Goal: Complete application form

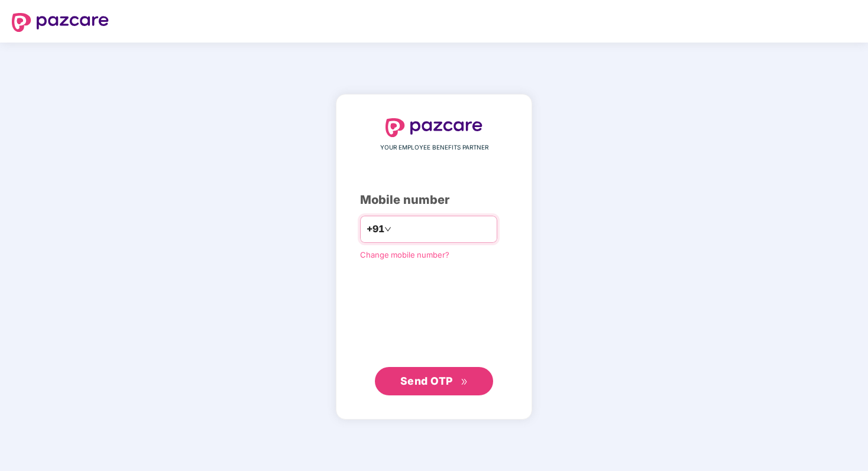
paste input "**********"
type input "**********"
click at [440, 391] on button "Send OTP" at bounding box center [434, 381] width 118 height 28
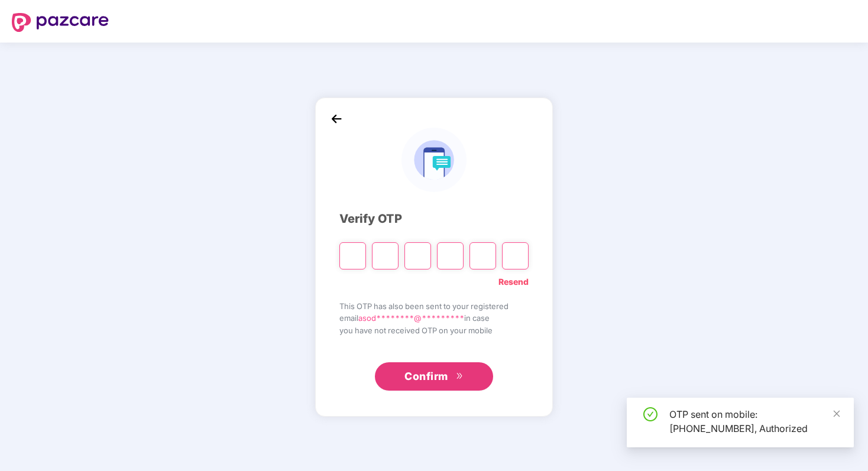
type input "*"
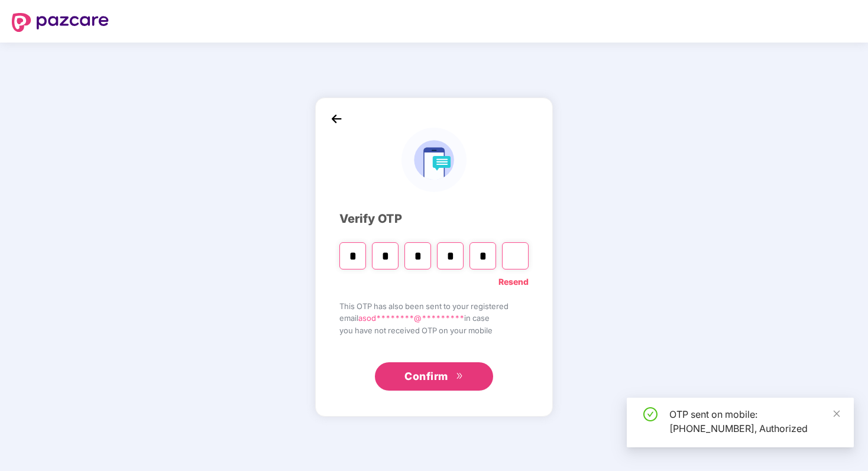
type input "*"
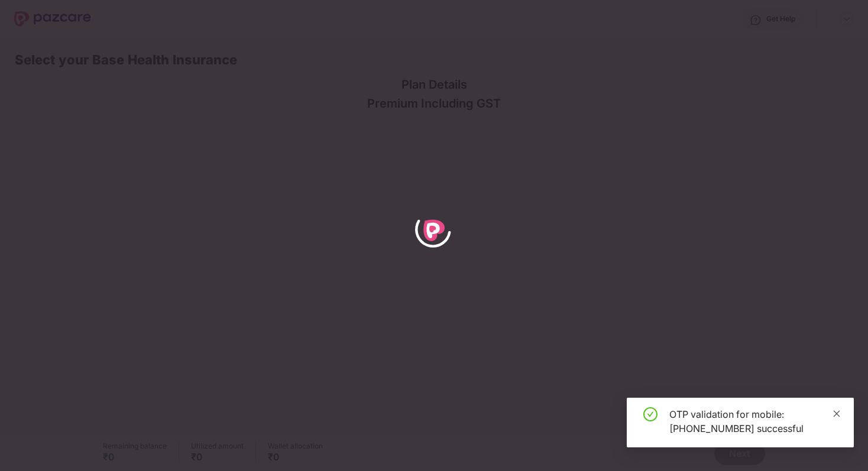
click at [839, 410] on icon "close" at bounding box center [837, 414] width 8 height 8
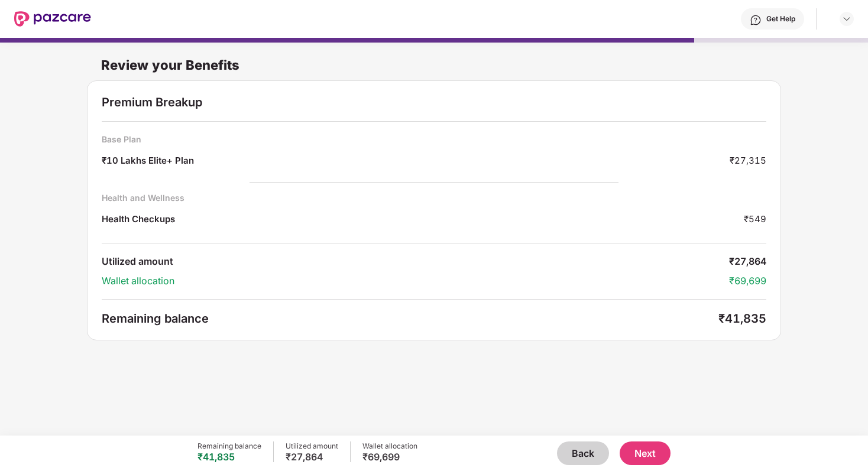
click at [586, 463] on button "Back" at bounding box center [583, 454] width 52 height 24
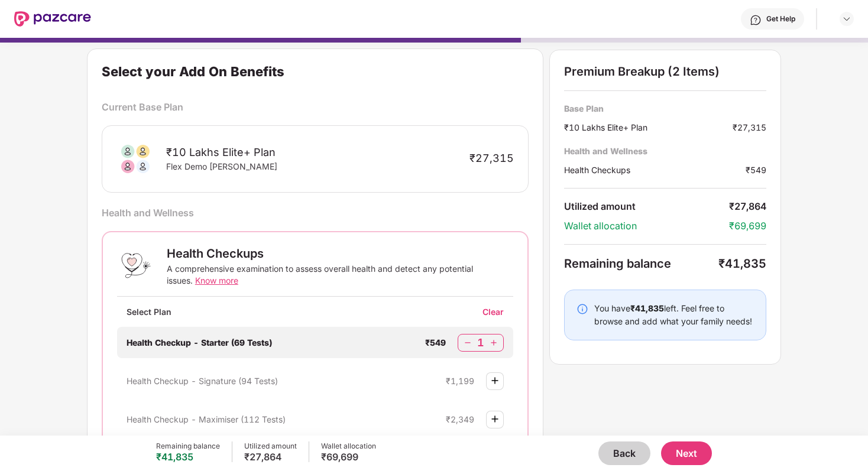
click at [607, 452] on button "Back" at bounding box center [625, 454] width 52 height 24
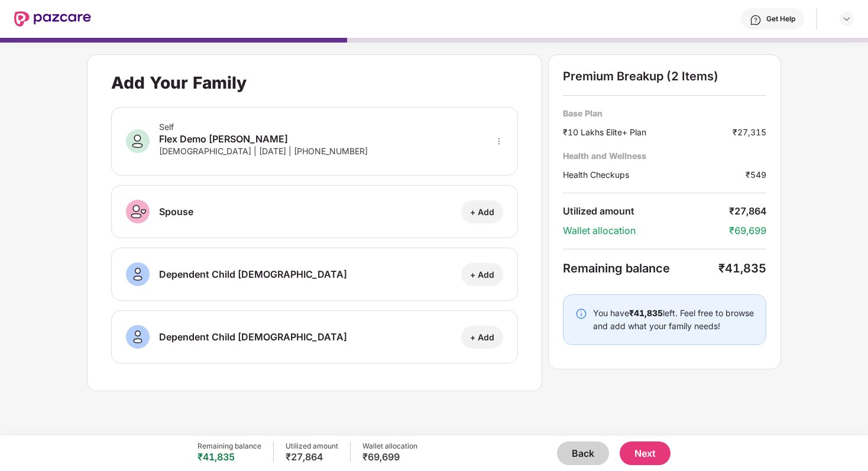
click at [580, 449] on button "Back" at bounding box center [583, 454] width 52 height 24
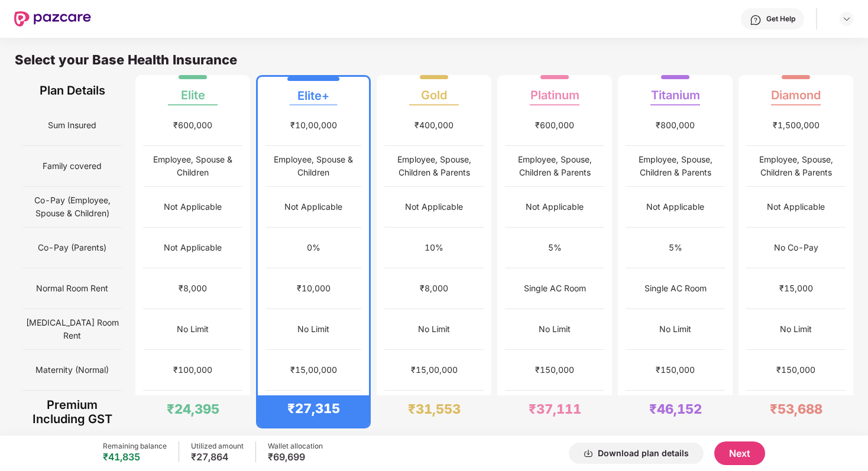
click at [357, 297] on div "₹10,000" at bounding box center [314, 289] width 96 height 41
click at [412, 305] on div "₹8,000" at bounding box center [434, 289] width 98 height 41
